Goal: Communication & Community: Ask a question

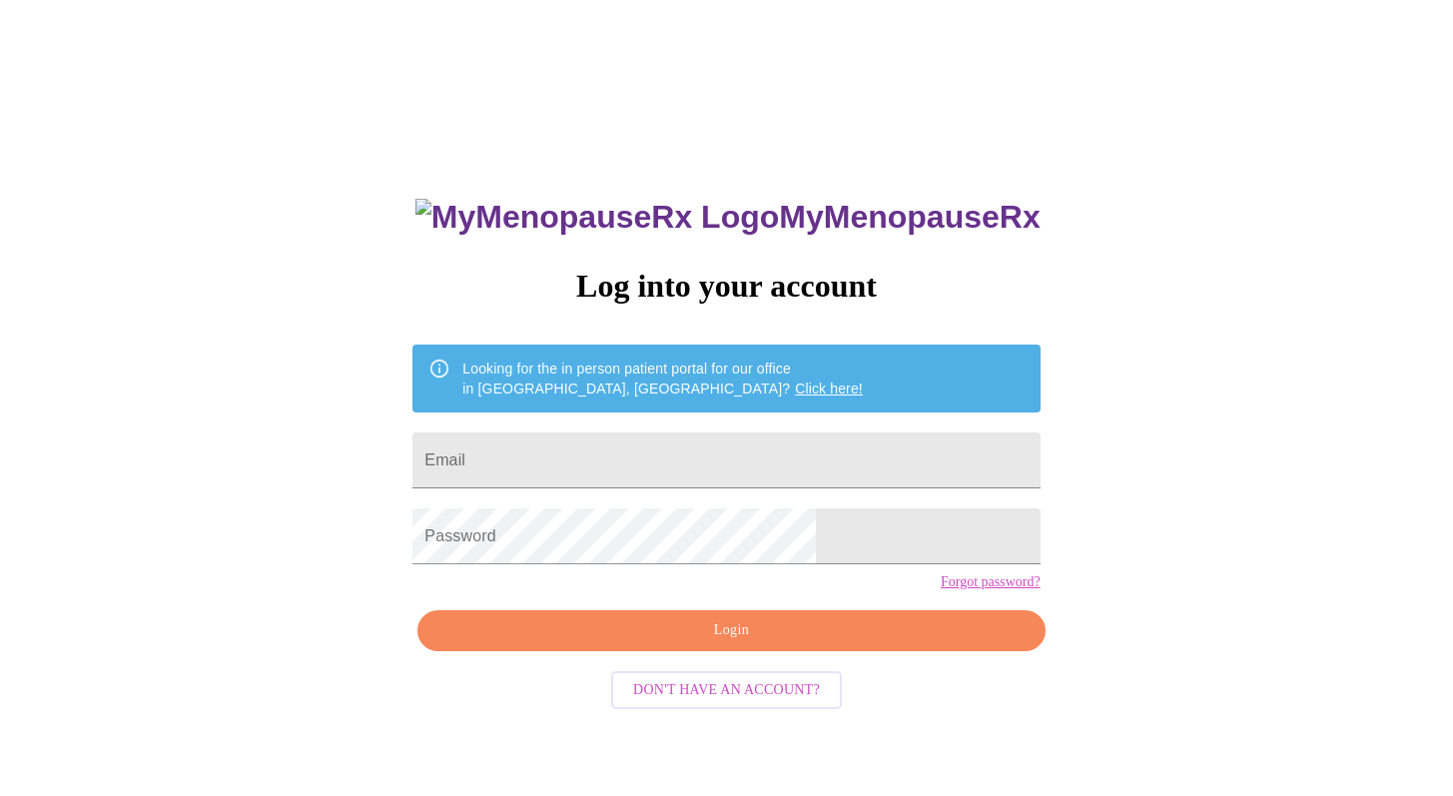
click at [671, 455] on input "Email" at bounding box center [725, 460] width 627 height 56
type input "[EMAIL_ADDRESS][DOMAIN_NAME]"
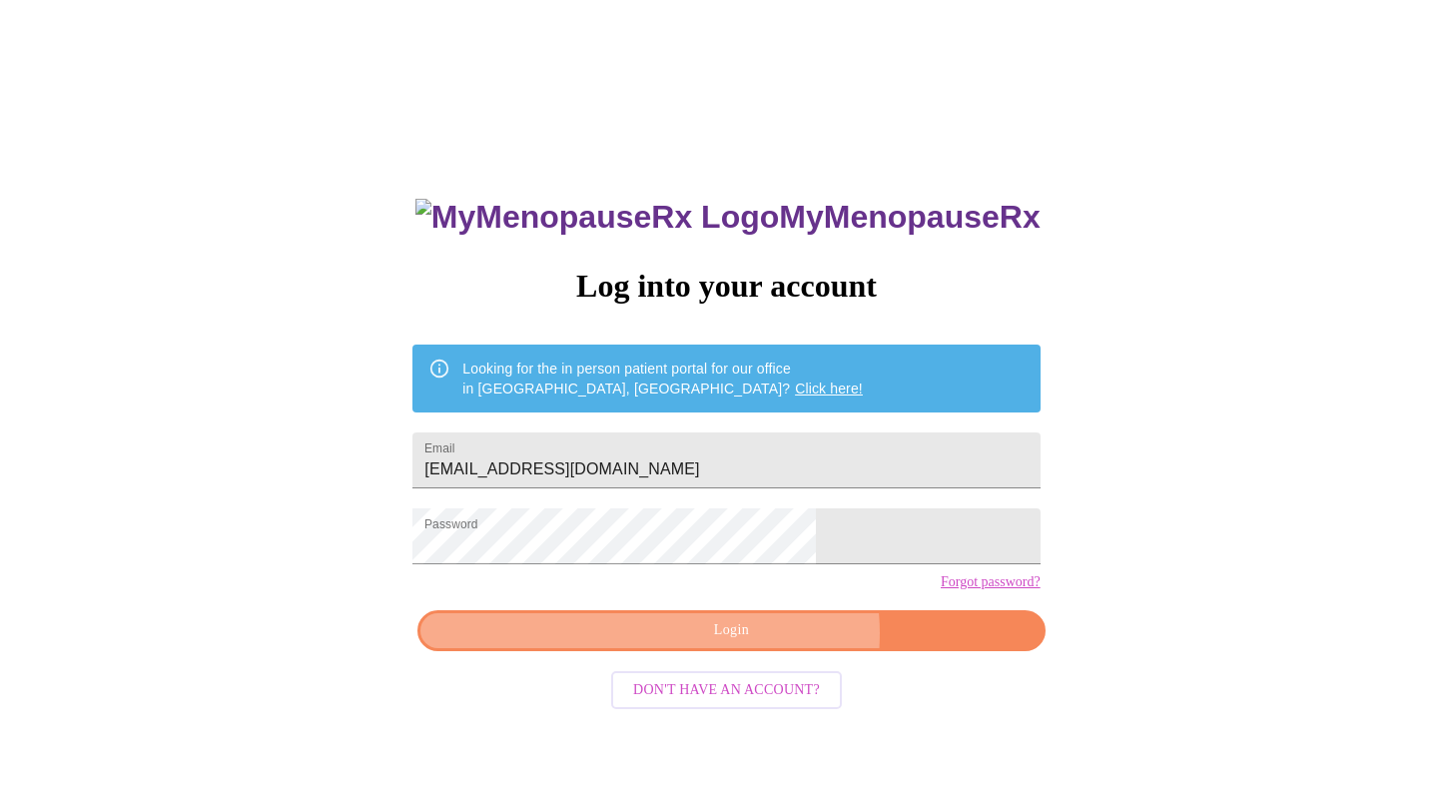
drag, startPoint x: 678, startPoint y: 617, endPoint x: 760, endPoint y: 667, distance: 95.9
click at [760, 643] on span "Login" at bounding box center [730, 630] width 581 height 25
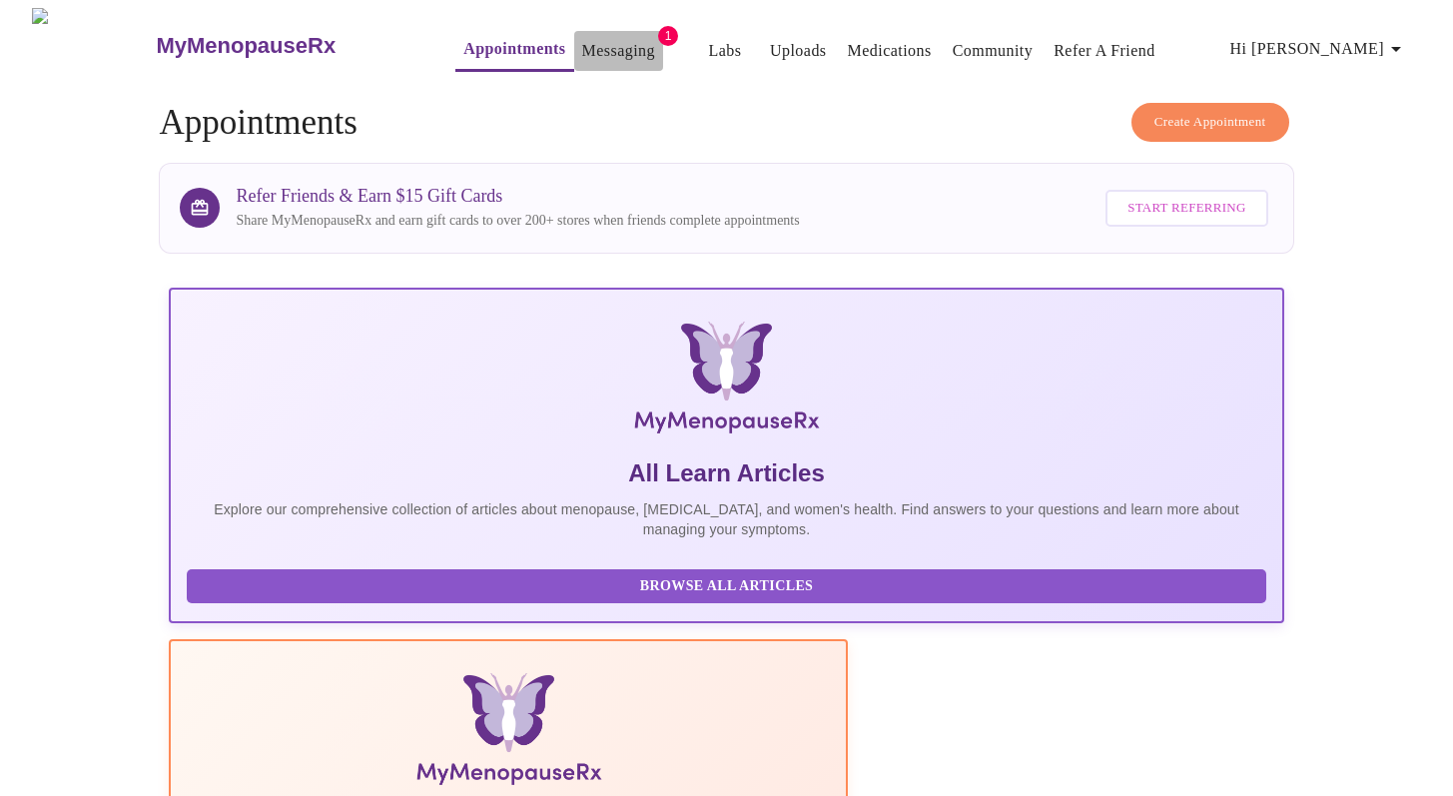
click at [582, 42] on link "Messaging" at bounding box center [618, 51] width 73 height 28
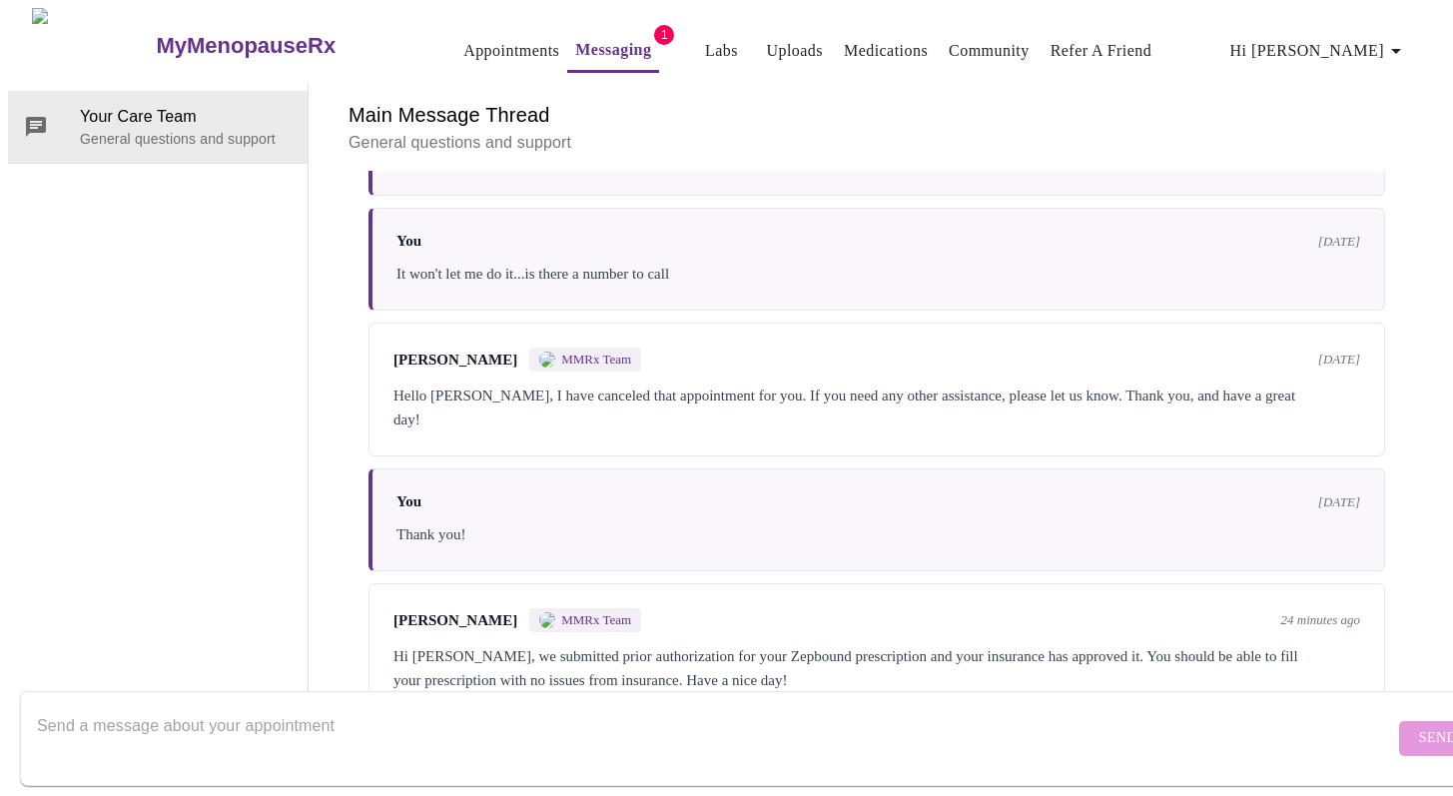
scroll to position [484, 0]
drag, startPoint x: 573, startPoint y: 42, endPoint x: 1285, endPoint y: 605, distance: 907.7
click at [1285, 644] on div "Hi Katherine, we submitted prior authorization for your Zepbound prescription a…" at bounding box center [876, 668] width 967 height 48
click at [526, 717] on textarea "Send a message about your appointment" at bounding box center [715, 738] width 1357 height 64
click at [237, 707] on textarea "Are you sending the presciption" at bounding box center [715, 738] width 1357 height 64
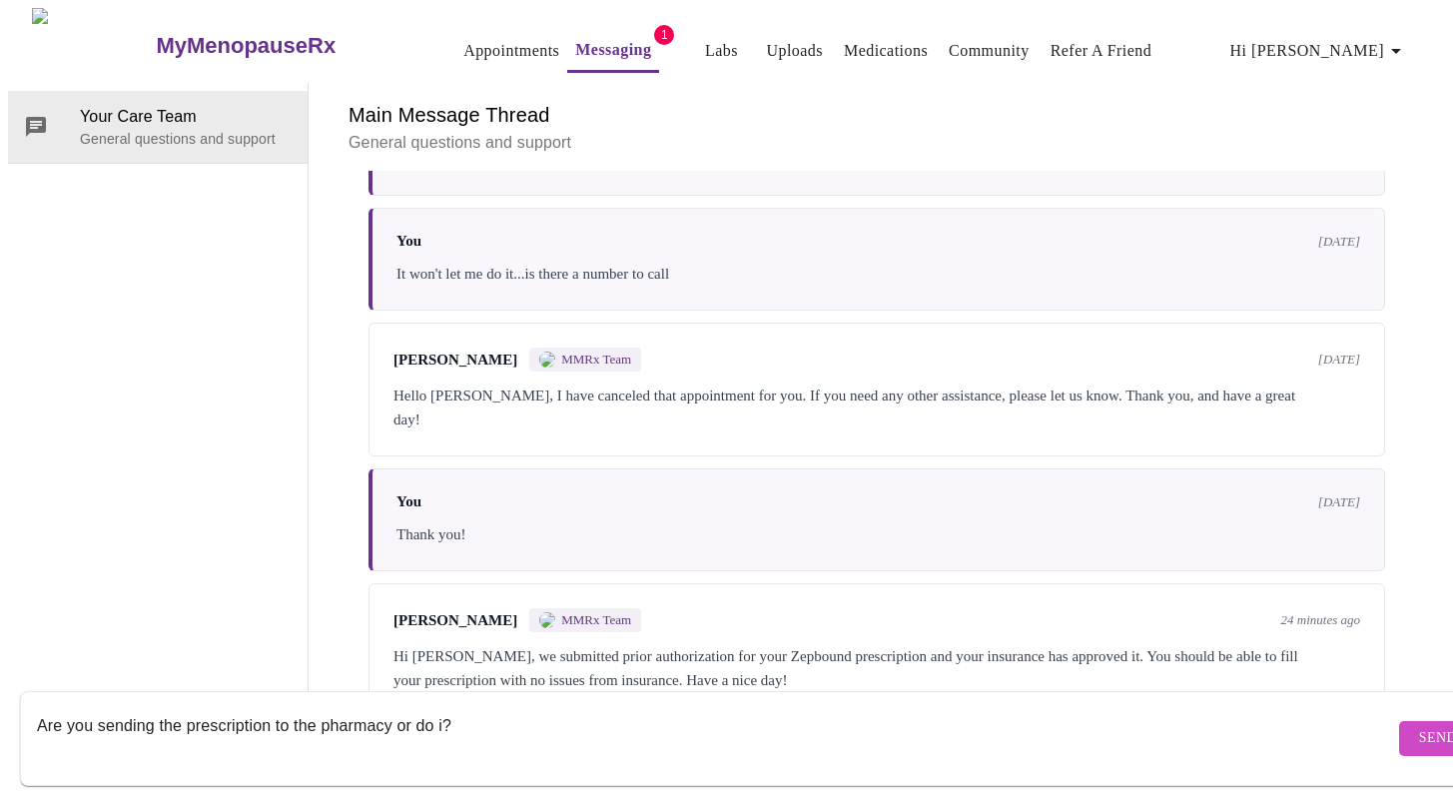
type textarea "Are you sending the prescription to the pharmacy or do i?"
click at [1419, 726] on span "Send" at bounding box center [1438, 738] width 38 height 25
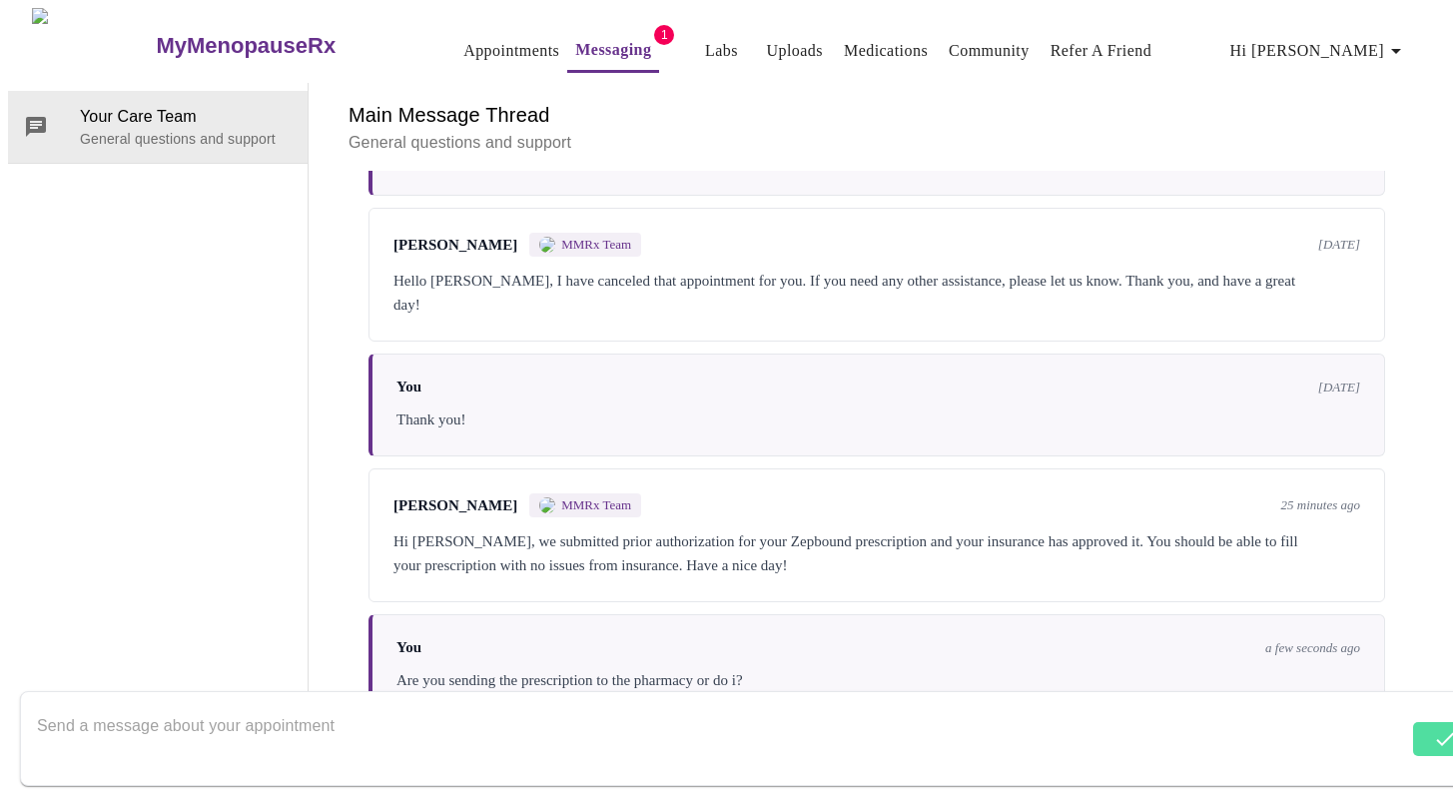
scroll to position [605, 0]
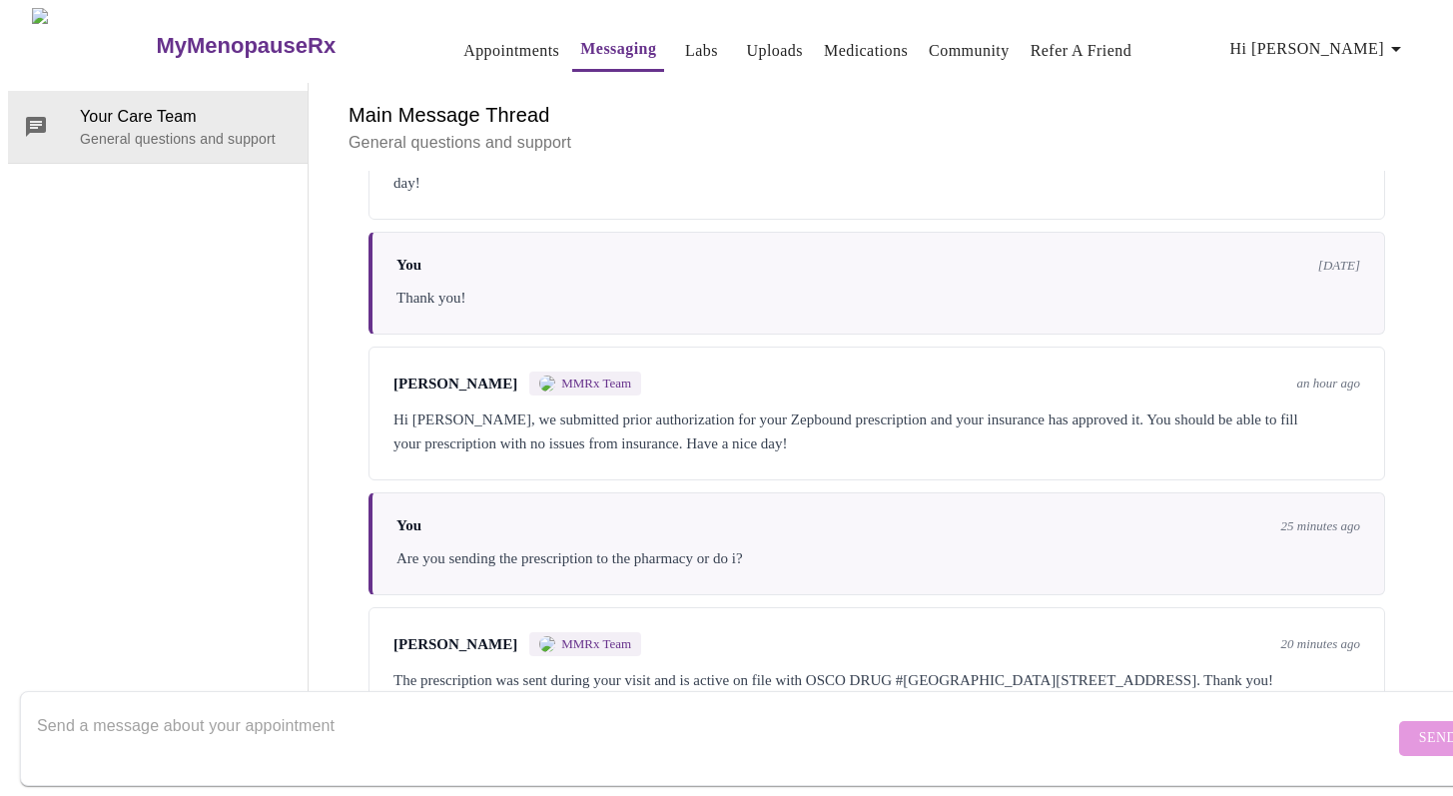
scroll to position [754, 0]
click at [1412, 437] on div "Messages are typically reviewed within 1-2 business days You 4 days ago How do …" at bounding box center [876, 444] width 1088 height 546
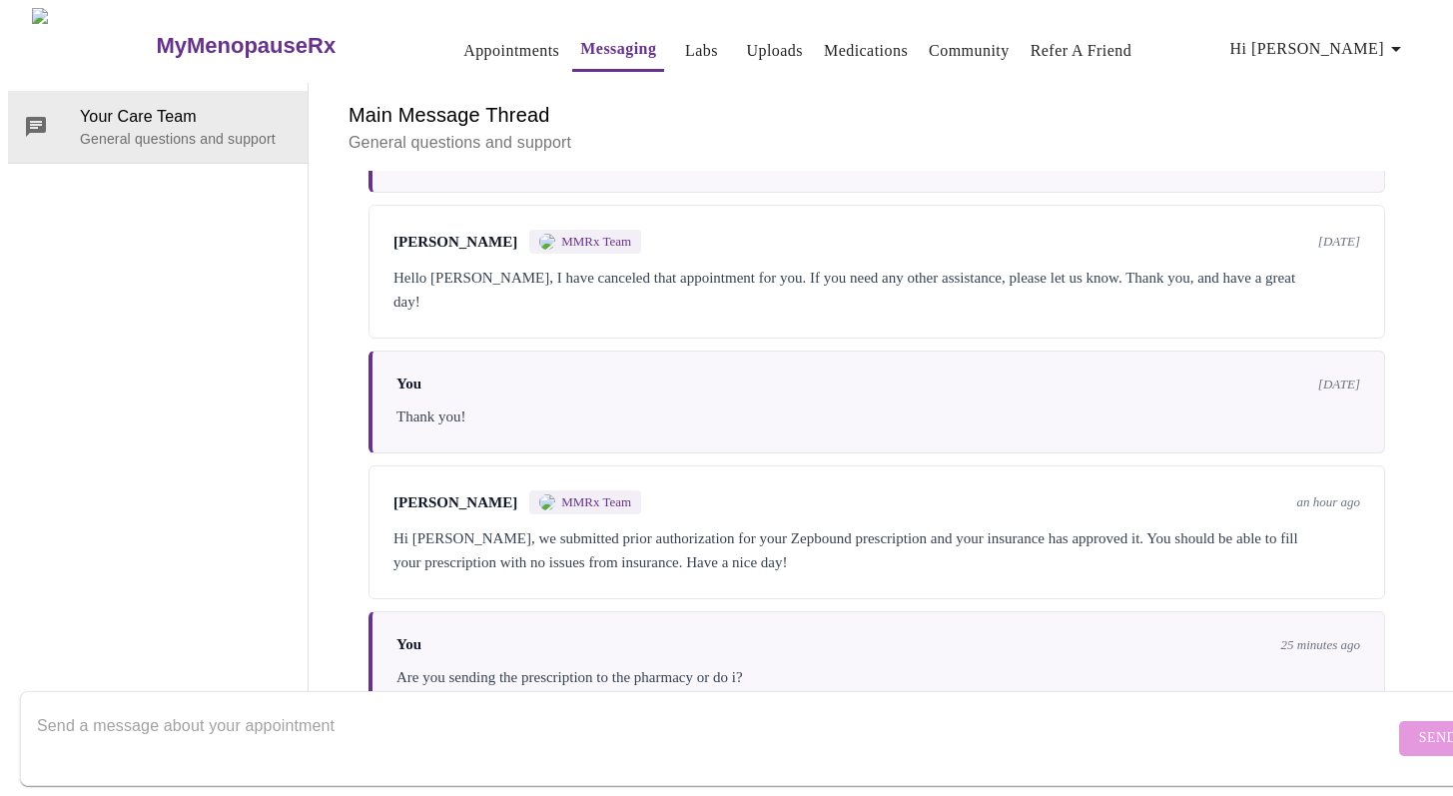
scroll to position [532, 0]
